Goal: Information Seeking & Learning: Check status

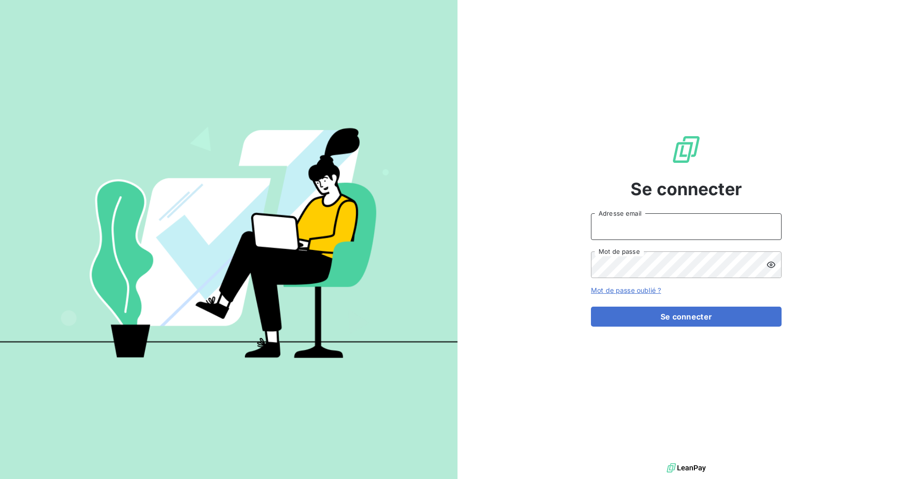
click at [692, 217] on input "Adresse email" at bounding box center [686, 226] width 191 height 27
type input "[EMAIL_ADDRESS][DOMAIN_NAME]"
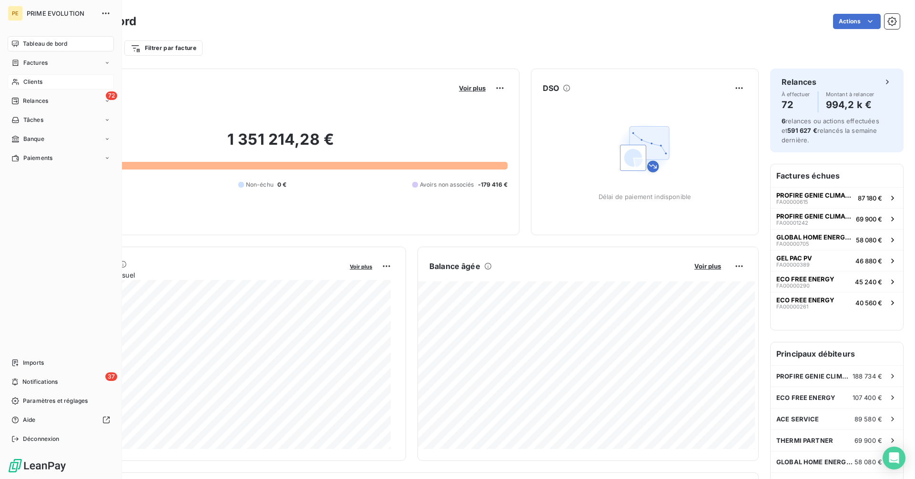
click at [35, 79] on span "Clients" at bounding box center [32, 82] width 19 height 9
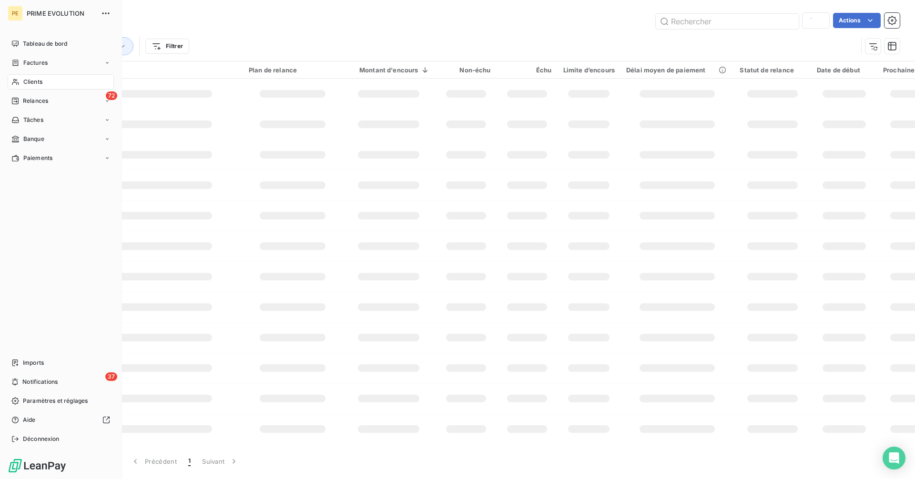
type input "THERMI PARTNER"
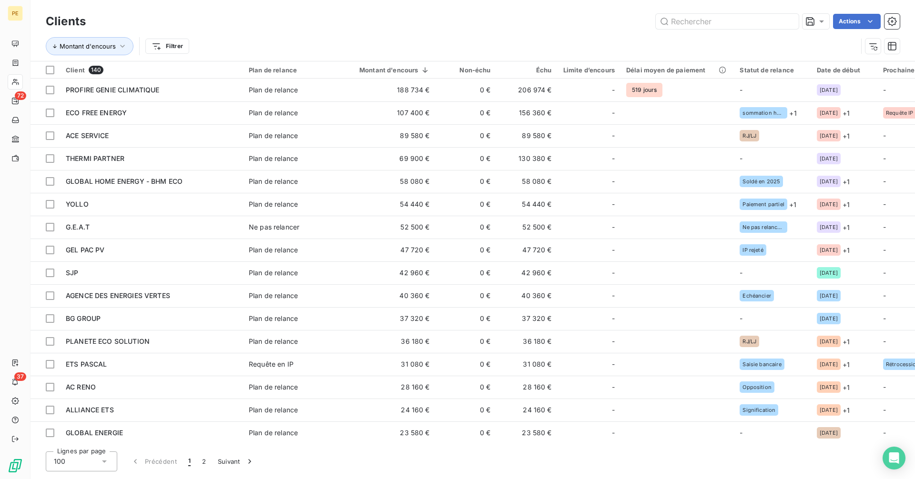
click at [343, 20] on div "Actions" at bounding box center [498, 21] width 802 height 15
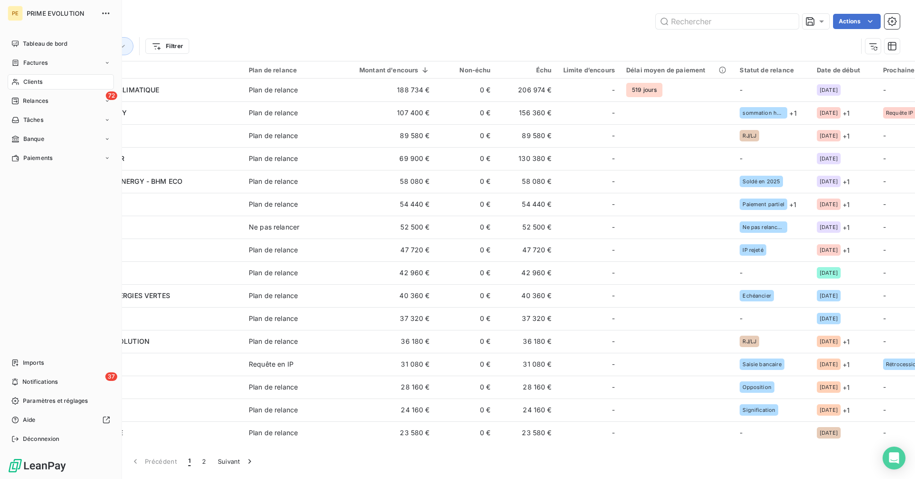
click at [68, 82] on div "Clients" at bounding box center [61, 81] width 106 height 15
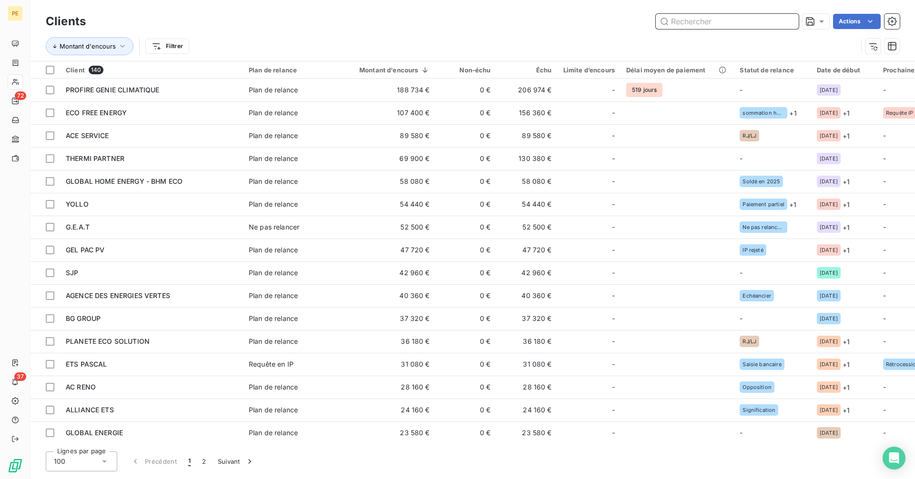
click at [713, 22] on input "text" at bounding box center [726, 21] width 143 height 15
paste input "LE BETEF"
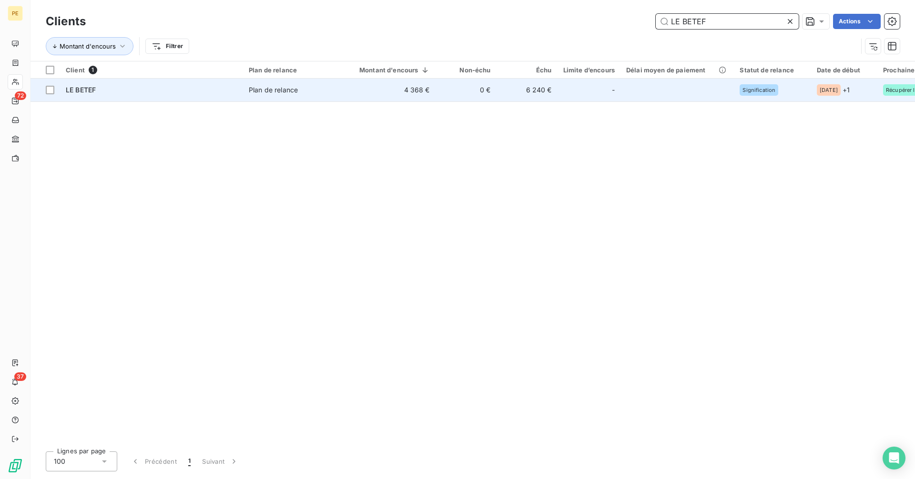
type input "LE BETEF"
click at [473, 94] on td "0 €" at bounding box center [465, 90] width 61 height 23
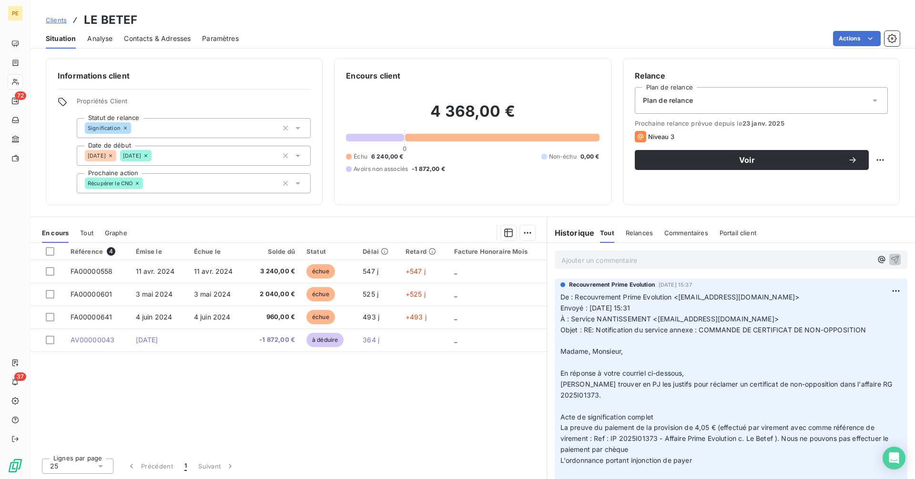
click at [629, 314] on p "De : Recouvrement Prime Evolution <[EMAIL_ADDRESS][DOMAIN_NAME]> Envoyé : [DATE…" at bounding box center [730, 406] width 341 height 229
click at [620, 311] on span "Envoyé : [DATE] 15:31" at bounding box center [595, 308] width 70 height 8
click at [59, 19] on span "Clients" at bounding box center [56, 20] width 21 height 8
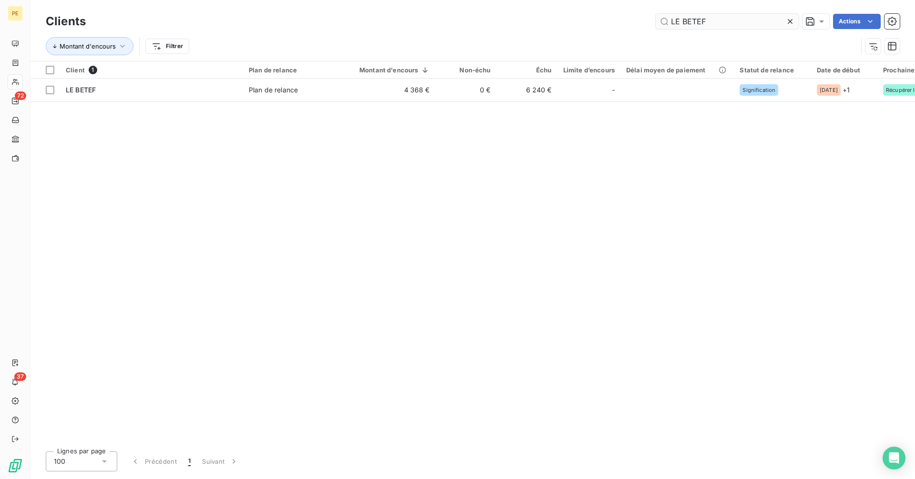
click at [714, 18] on input "LE BETEF" at bounding box center [726, 21] width 143 height 15
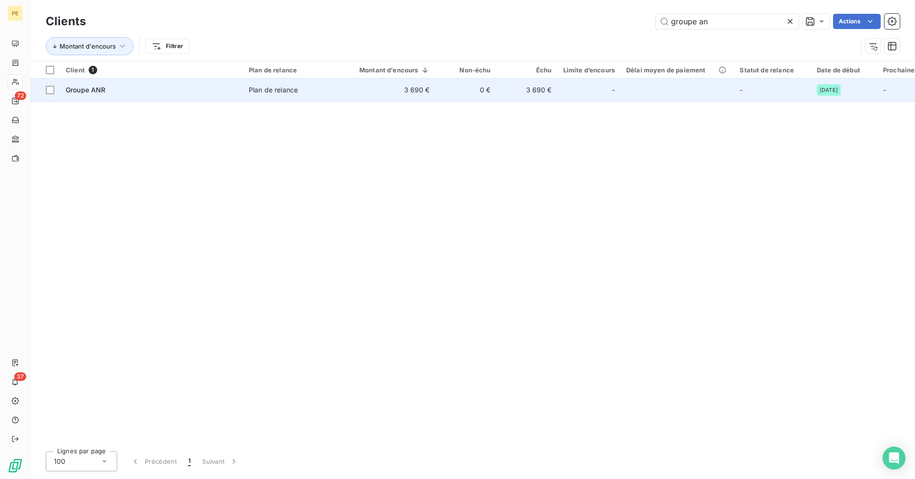
type input "groupe an"
click at [645, 89] on td at bounding box center [676, 90] width 113 height 23
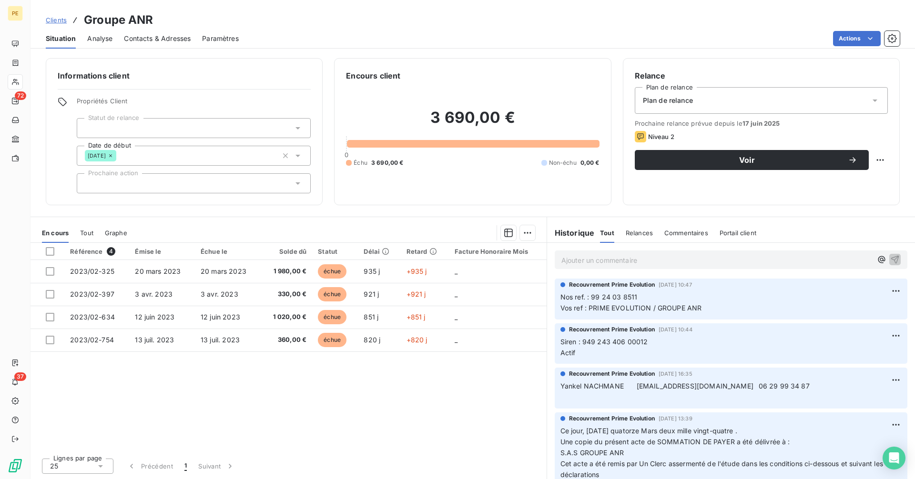
click at [154, 34] on span "Contacts & Adresses" at bounding box center [157, 39] width 67 height 10
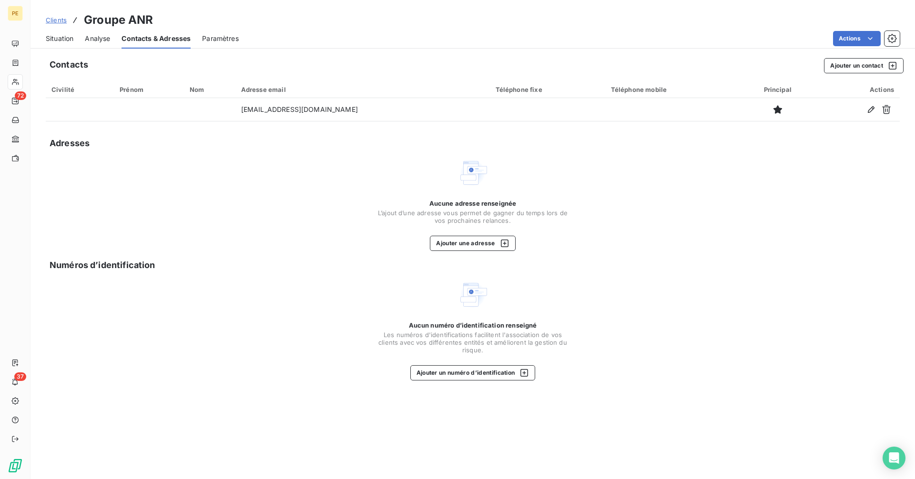
click at [61, 39] on span "Situation" at bounding box center [60, 39] width 28 height 10
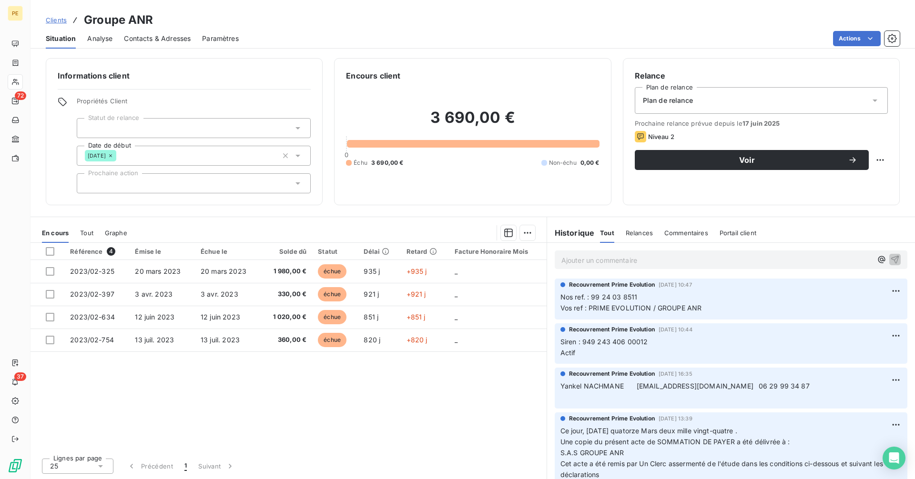
click at [596, 262] on p "Ajouter un commentaire ﻿" at bounding box center [716, 260] width 311 height 12
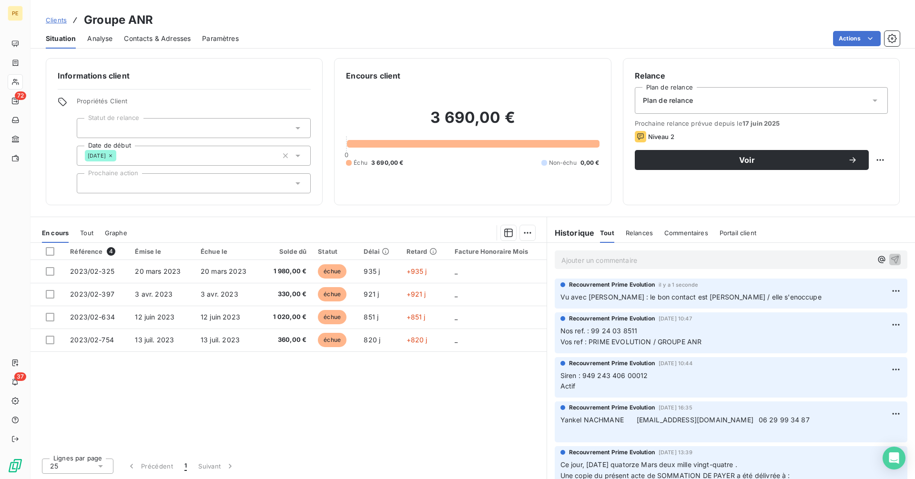
click at [59, 22] on span "Clients" at bounding box center [56, 20] width 21 height 8
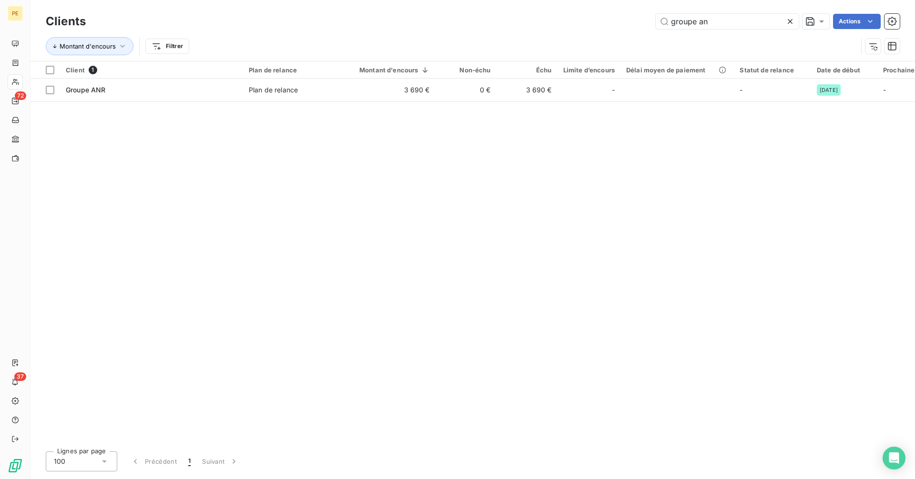
click at [791, 20] on icon at bounding box center [790, 22] width 10 height 10
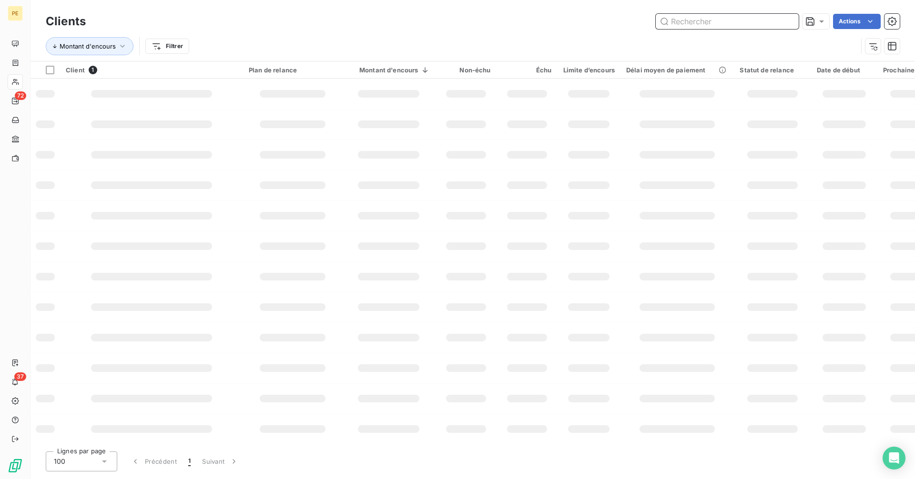
click at [754, 22] on input "text" at bounding box center [726, 21] width 143 height 15
paste input "THERMI PARTNER"
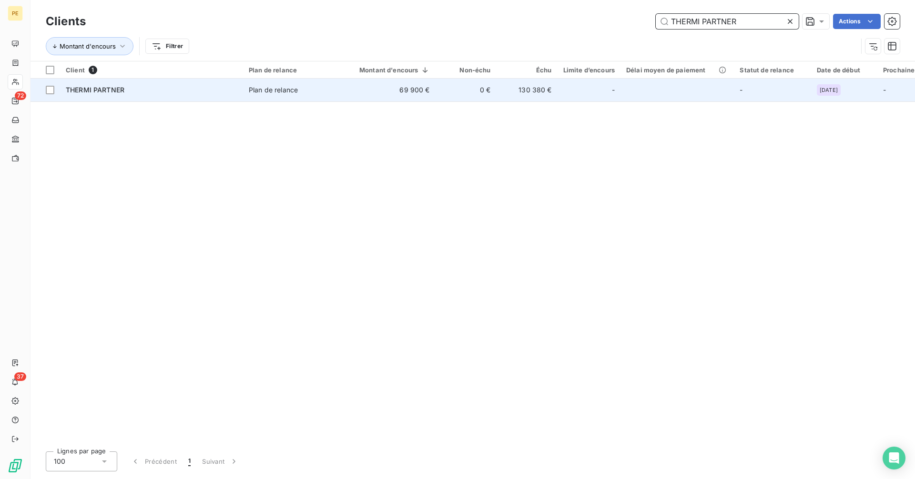
type input "THERMI PARTNER"
click at [523, 91] on td "130 380 €" at bounding box center [526, 90] width 61 height 23
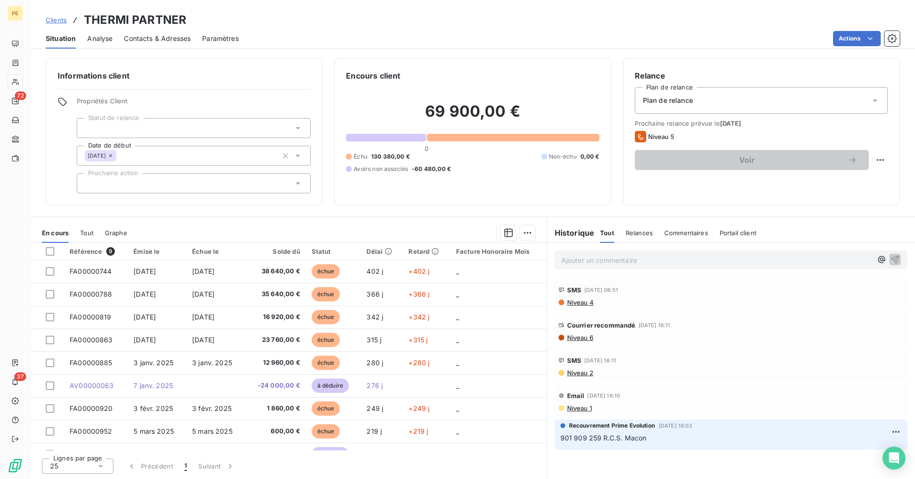
click at [583, 341] on span "Niveau 6" at bounding box center [579, 338] width 27 height 8
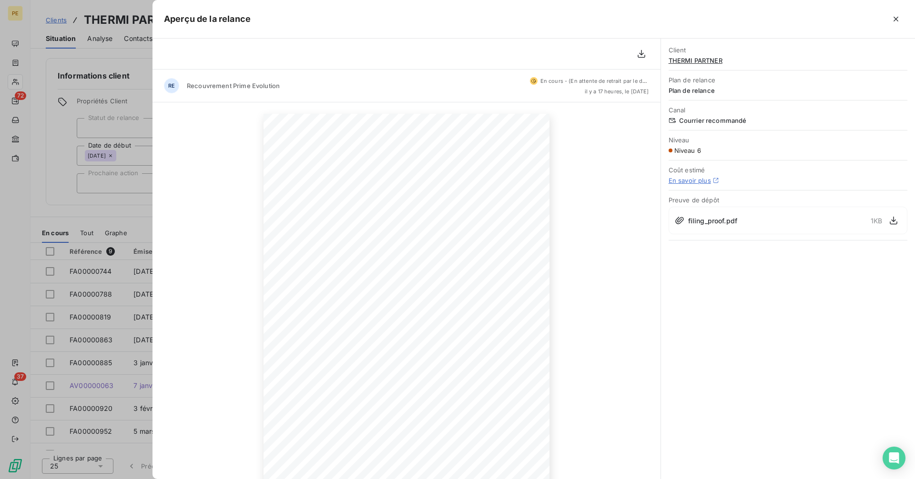
click at [52, 120] on div at bounding box center [457, 239] width 915 height 479
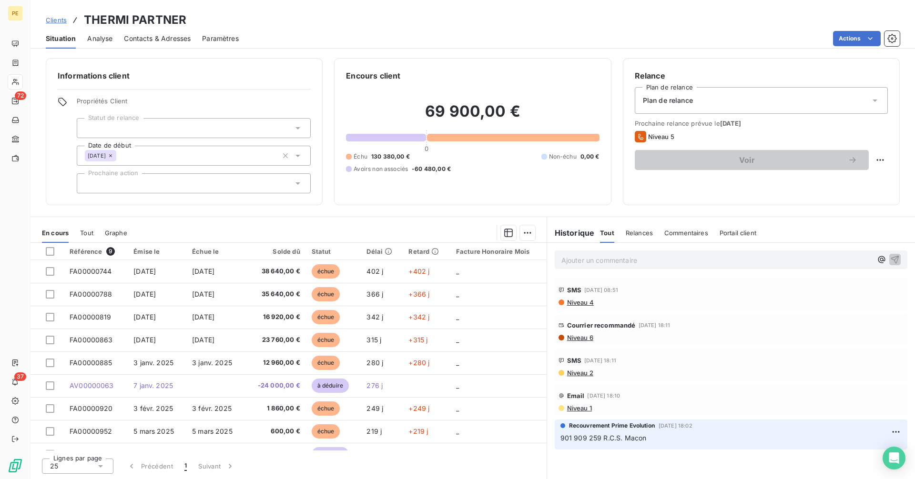
drag, startPoint x: 644, startPoint y: 254, endPoint x: 640, endPoint y: 259, distance: 6.5
click at [642, 256] on div "Ajouter un commentaire ﻿" at bounding box center [716, 259] width 311 height 13
click at [640, 259] on p "Ajouter un commentaire ﻿" at bounding box center [716, 260] width 311 height 12
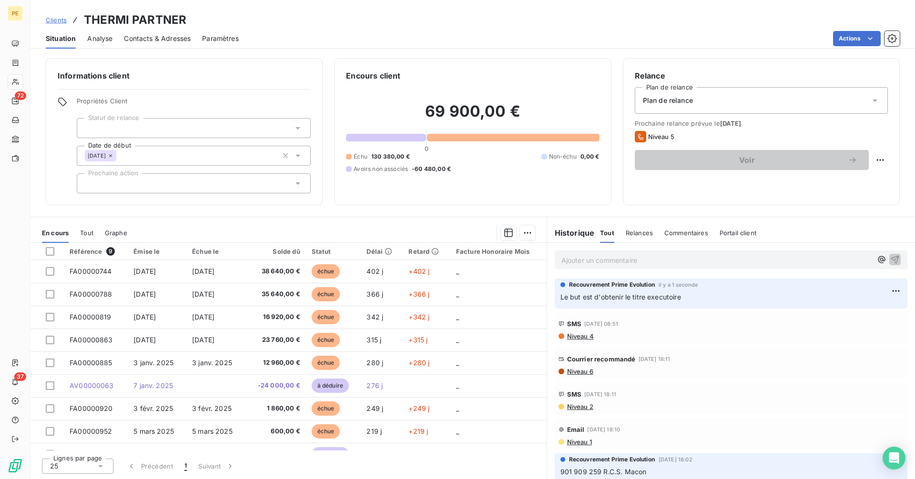
click at [58, 23] on span "Clients" at bounding box center [56, 20] width 21 height 8
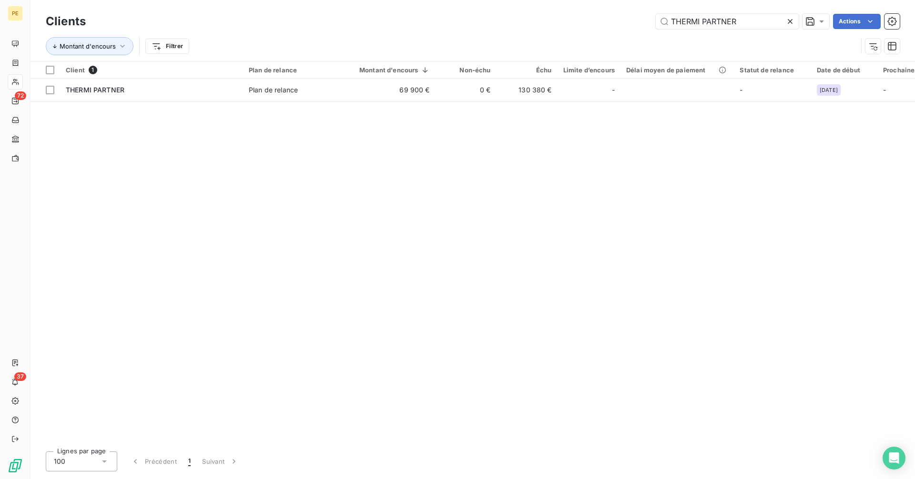
click at [788, 20] on icon at bounding box center [789, 21] width 5 height 5
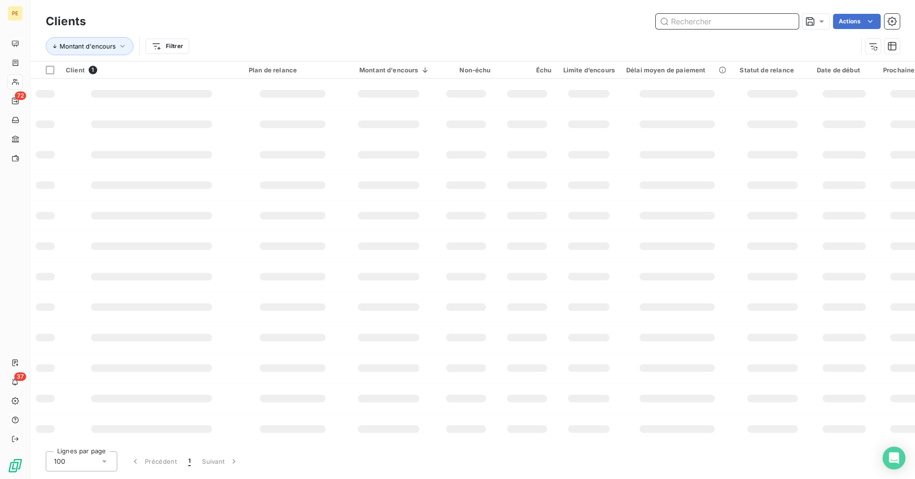
click at [770, 23] on input "text" at bounding box center [726, 21] width 143 height 15
paste input "PROFIRE GENIE CLIMATIQUE"
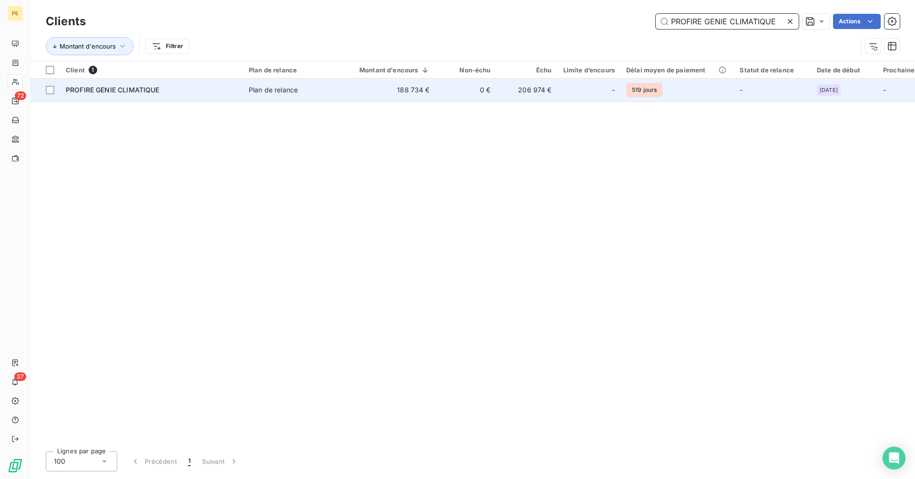
type input "PROFIRE GENIE CLIMATIQUE"
click at [379, 89] on td "188 734 €" at bounding box center [388, 90] width 93 height 23
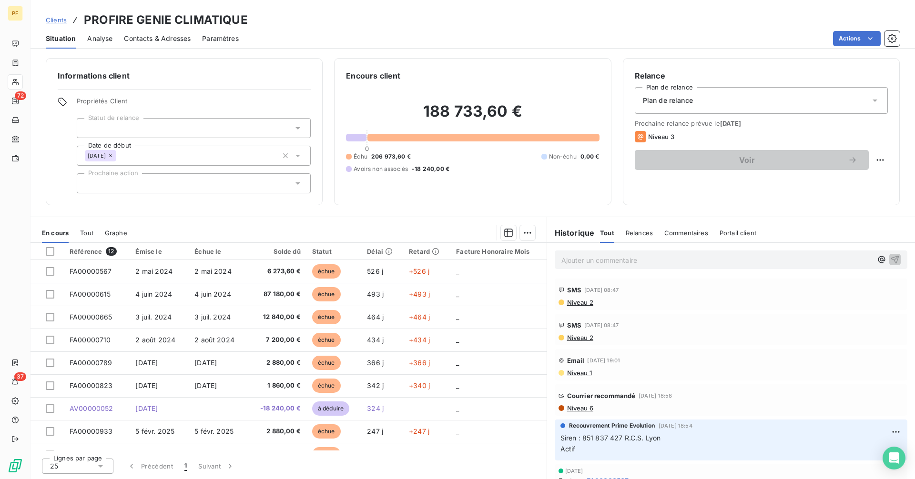
click at [591, 409] on span "Niveau 6" at bounding box center [579, 408] width 27 height 8
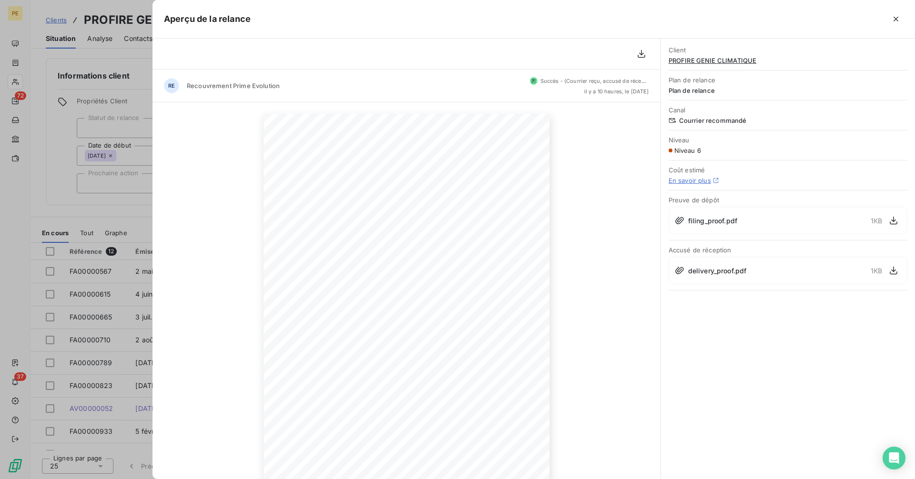
click at [105, 206] on div at bounding box center [457, 239] width 915 height 479
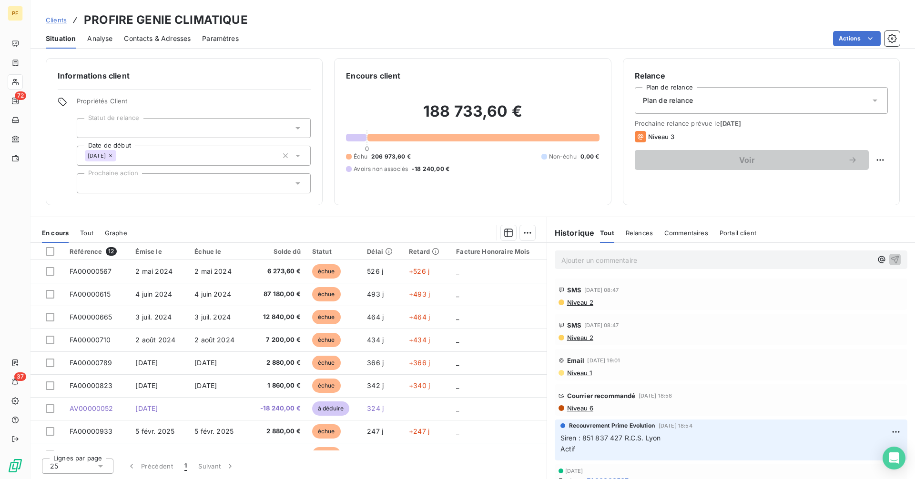
click at [600, 258] on p "Ajouter un commentaire ﻿" at bounding box center [716, 260] width 311 height 12
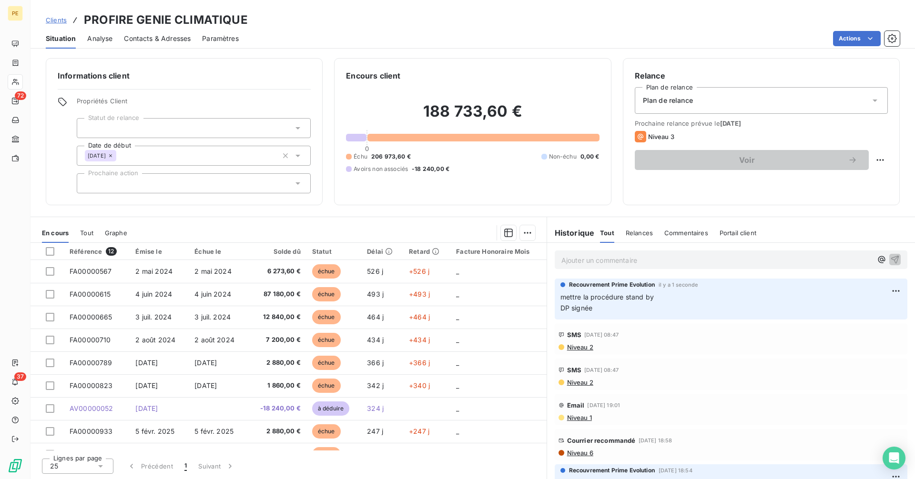
click at [58, 20] on span "Clients" at bounding box center [56, 20] width 21 height 8
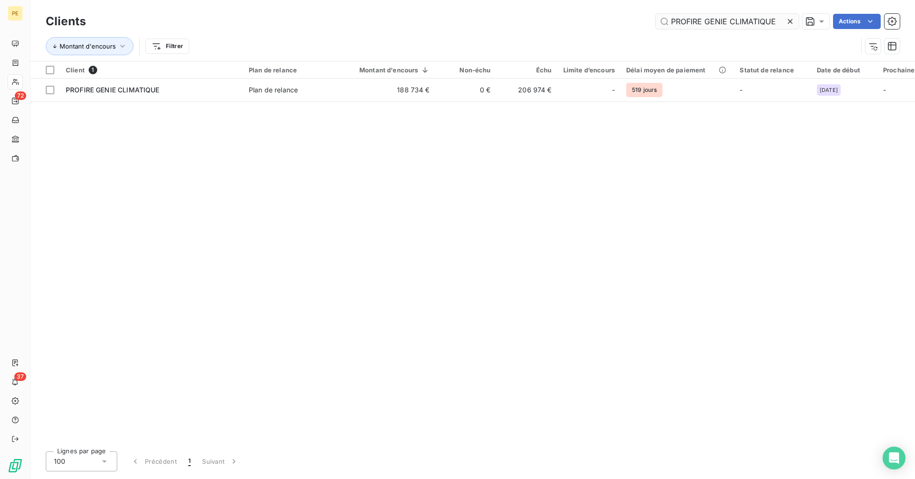
click at [790, 21] on icon at bounding box center [790, 22] width 10 height 10
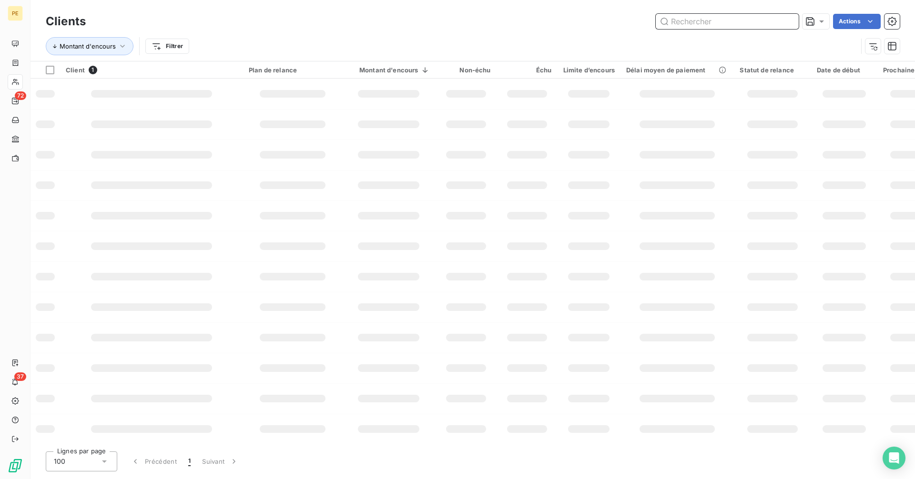
click at [750, 24] on input "text" at bounding box center [726, 21] width 143 height 15
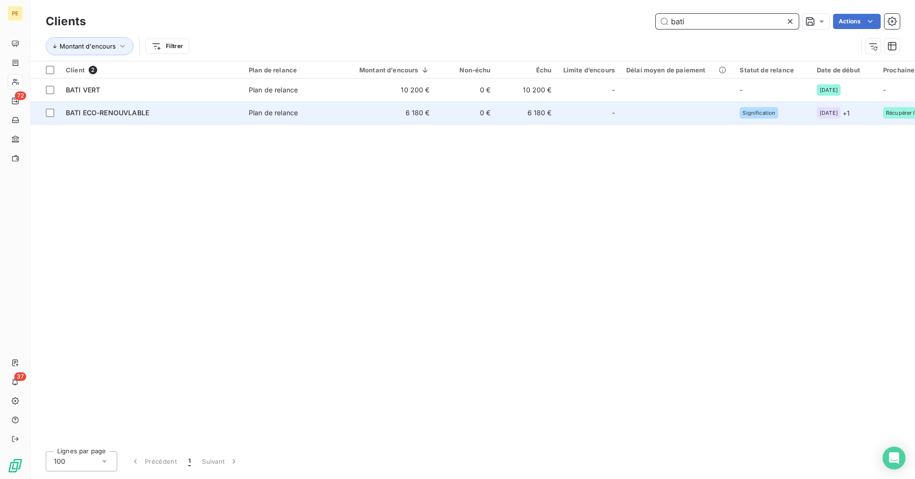
type input "bati"
click at [490, 114] on td "0 €" at bounding box center [465, 112] width 61 height 23
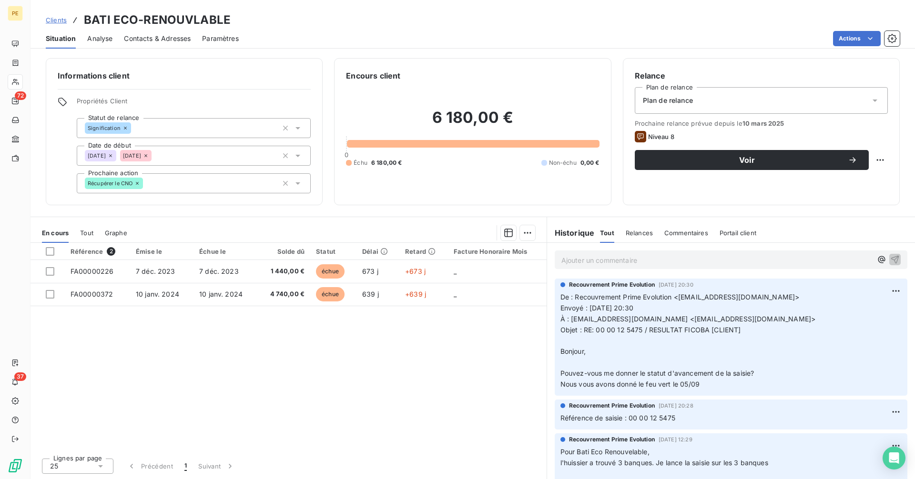
click at [705, 383] on p "De : Recouvrement Prime Evolution <[EMAIL_ADDRESS][DOMAIN_NAME]> Envoyé : [DATE…" at bounding box center [730, 341] width 341 height 98
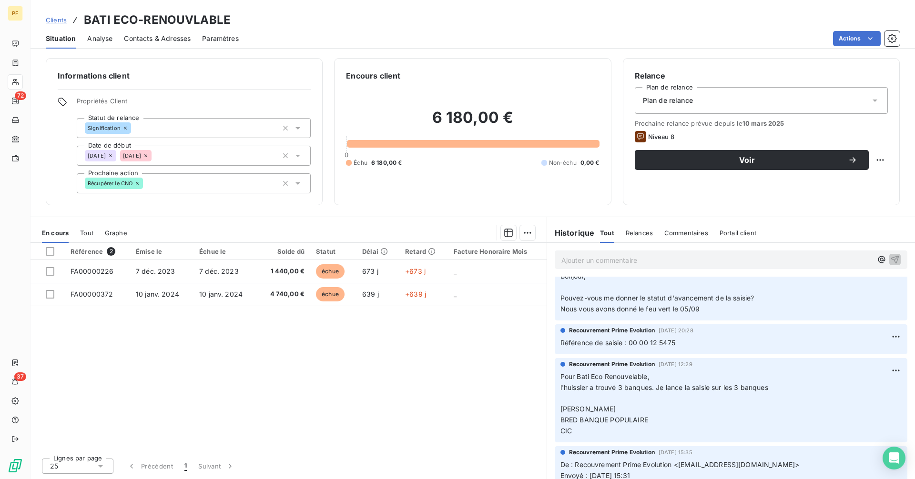
scroll to position [111, 0]
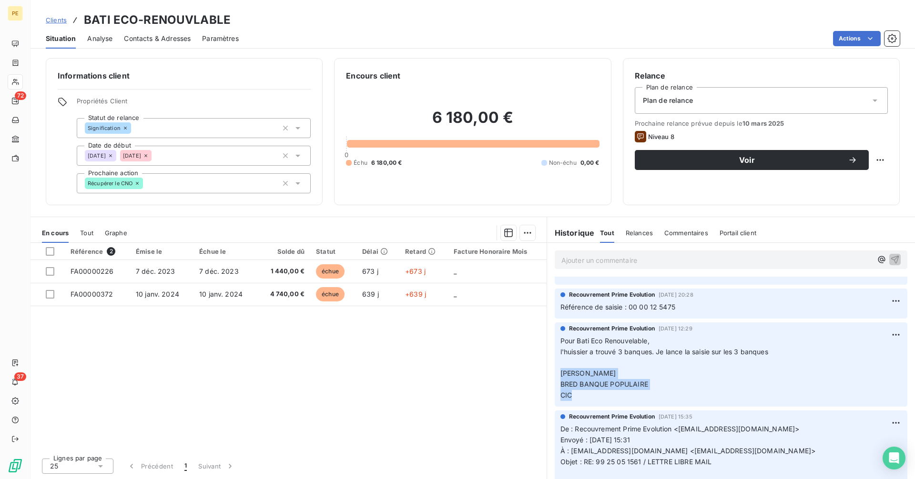
drag, startPoint x: 563, startPoint y: 372, endPoint x: 619, endPoint y: 395, distance: 61.3
click at [618, 393] on p "Pour Bati Eco Renouvelable, l'huissier a trouvé 3 banques. Je lance la saisie s…" at bounding box center [730, 368] width 341 height 65
click at [620, 398] on p "Pour Bati Eco Renouvelable, l'huissier a trouvé 3 banques. Je lance la saisie s…" at bounding box center [730, 368] width 341 height 65
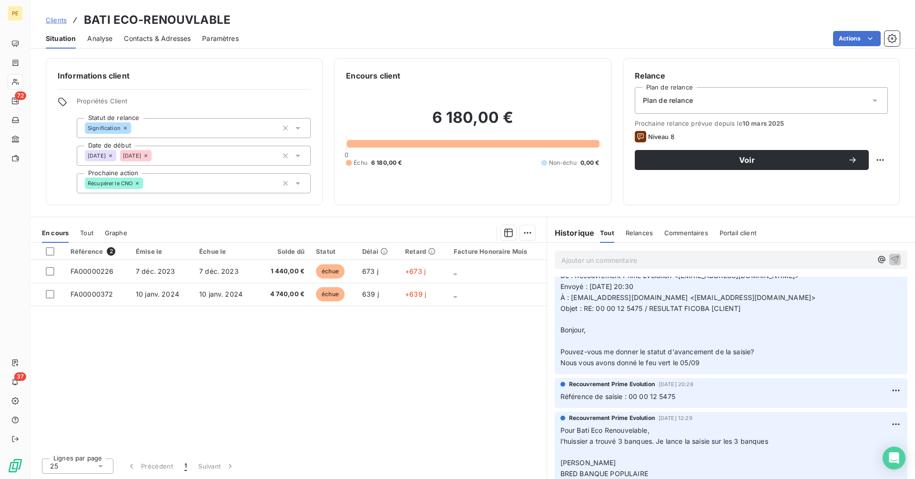
scroll to position [0, 0]
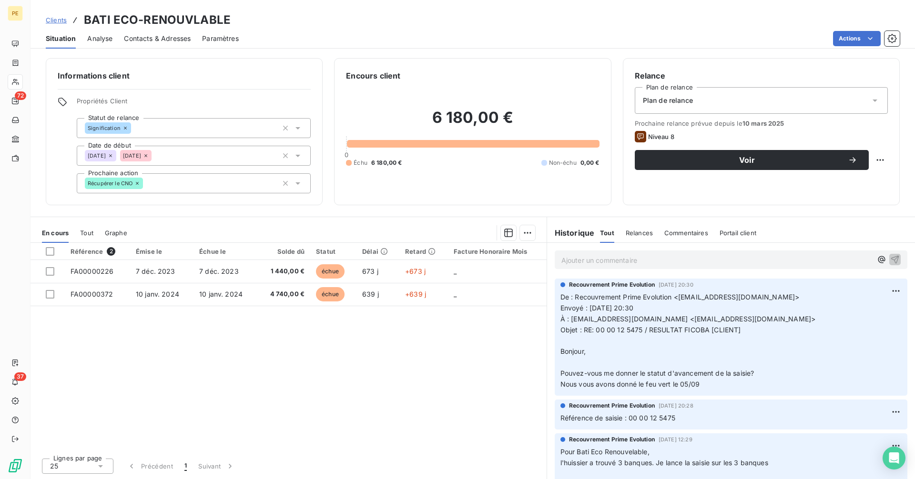
click at [57, 19] on span "Clients" at bounding box center [56, 20] width 21 height 8
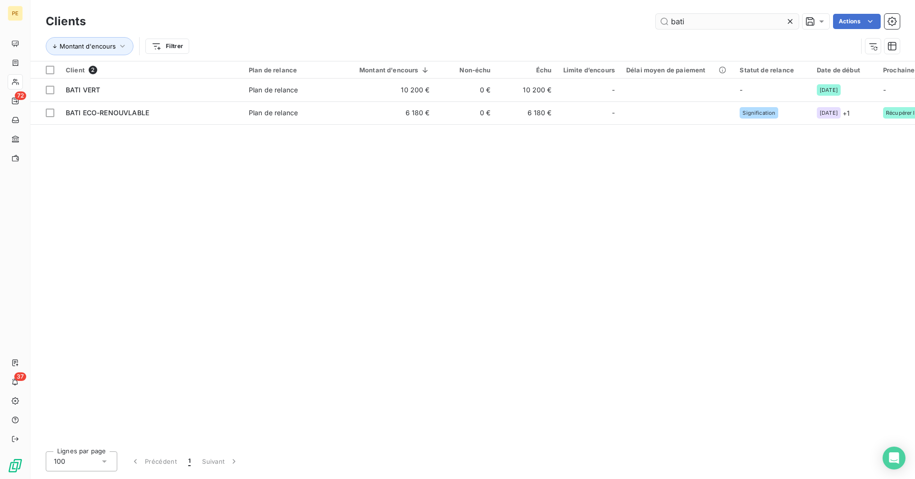
click at [731, 19] on input "bati" at bounding box center [726, 21] width 143 height 15
click at [730, 19] on input "bati" at bounding box center [726, 21] width 143 height 15
click at [729, 20] on input "bati" at bounding box center [726, 21] width 143 height 15
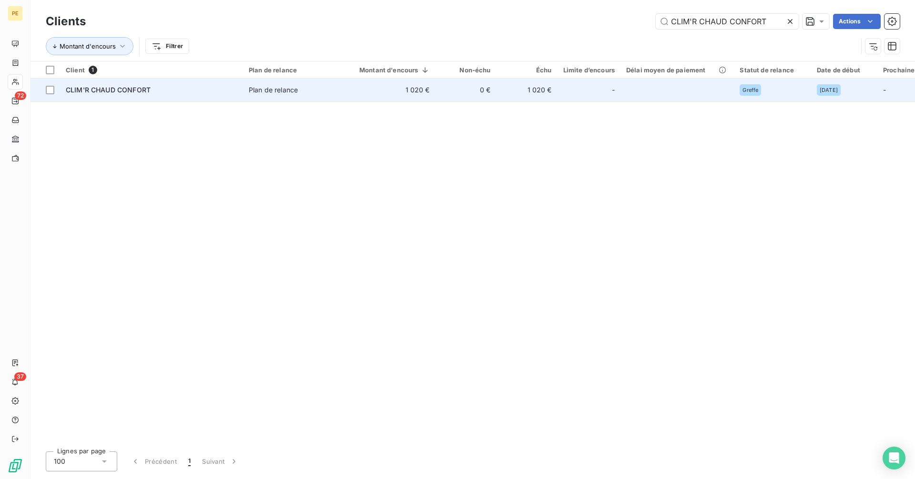
type input "CLIM'R CHAUD CONFORT"
click at [549, 93] on td "1 020 €" at bounding box center [526, 90] width 61 height 23
